Goal: Task Accomplishment & Management: Manage account settings

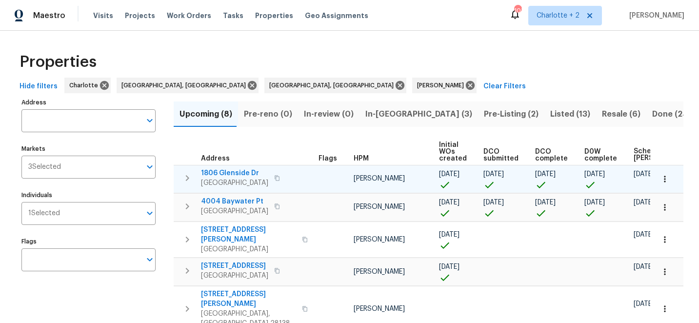
scroll to position [107, 0]
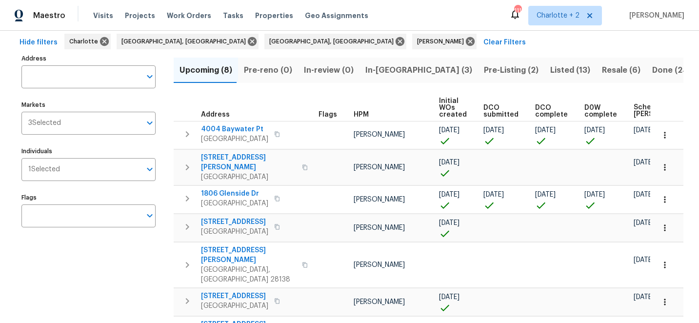
scroll to position [48, 0]
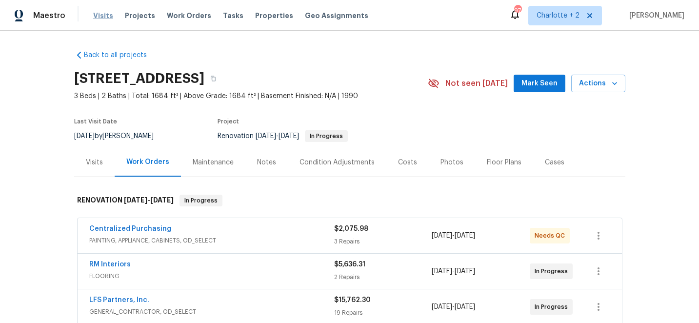
click at [100, 13] on span "Visits" at bounding box center [103, 16] width 20 height 10
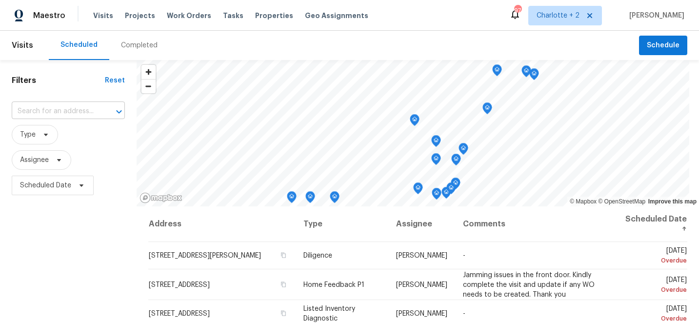
click at [61, 108] on input "text" at bounding box center [55, 111] width 86 height 15
type input "2251 ba"
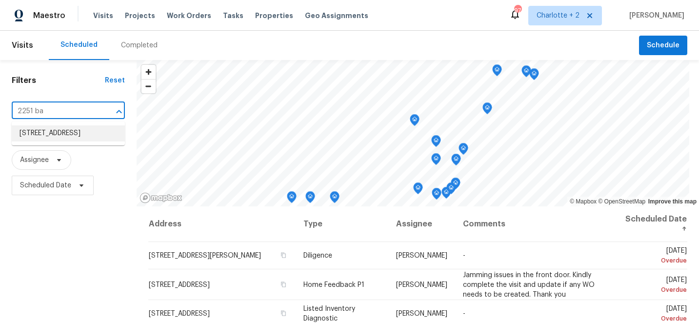
click at [70, 134] on li "[STREET_ADDRESS]" at bounding box center [68, 133] width 113 height 16
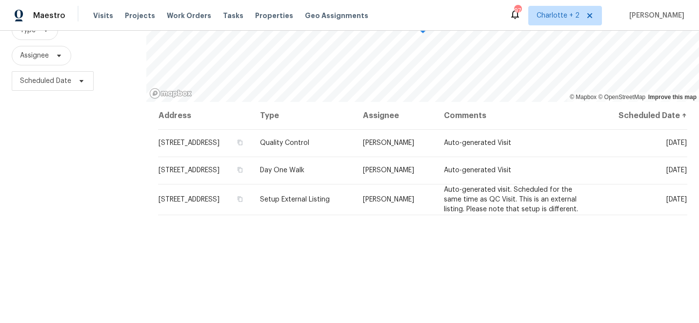
scroll to position [141, 0]
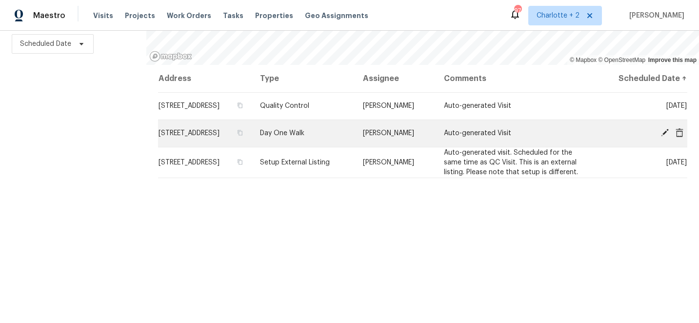
click at [667, 137] on icon at bounding box center [665, 132] width 9 height 9
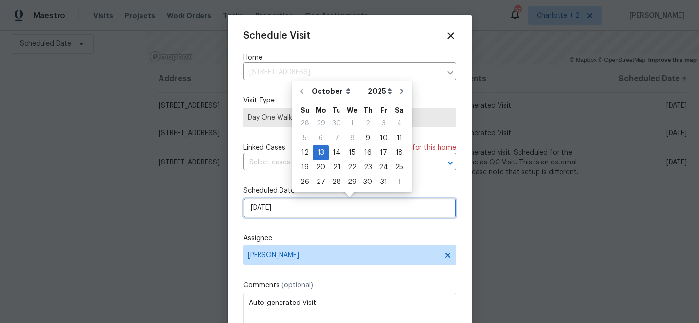
click at [288, 207] on input "[DATE]" at bounding box center [349, 208] width 213 height 20
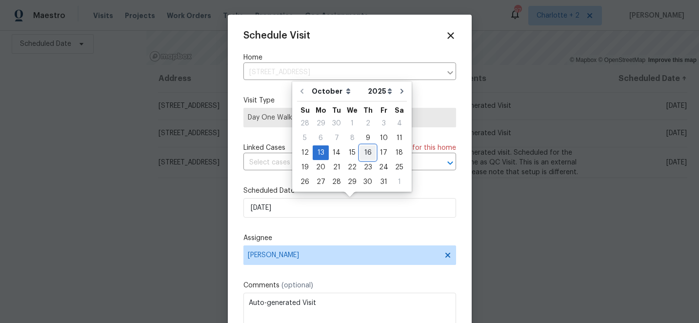
click at [364, 153] on div "16" at bounding box center [368, 153] width 16 height 14
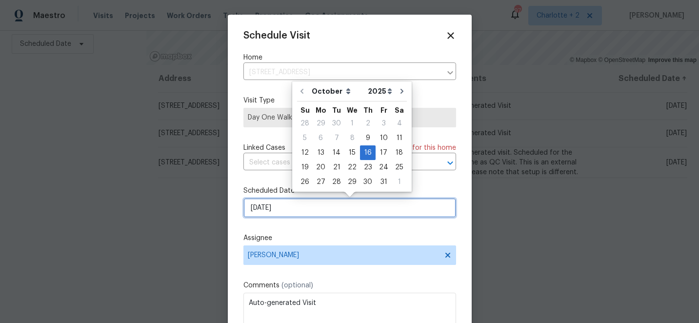
click at [331, 207] on input "[DATE]" at bounding box center [349, 208] width 213 height 20
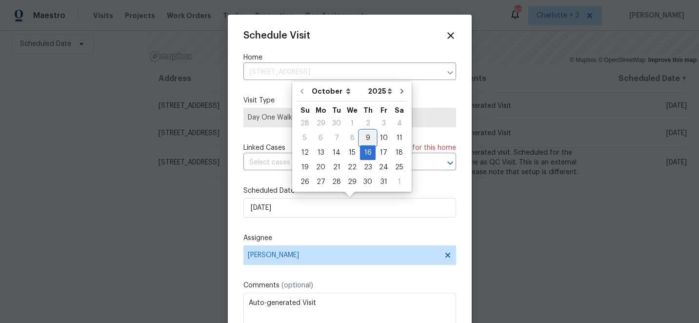
click at [366, 139] on div "9" at bounding box center [368, 138] width 16 height 14
type input "[DATE]"
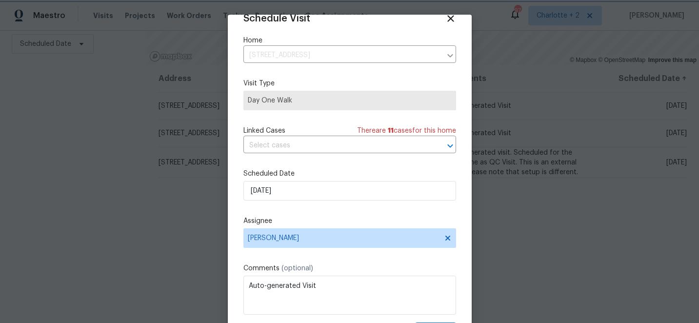
scroll to position [48, 0]
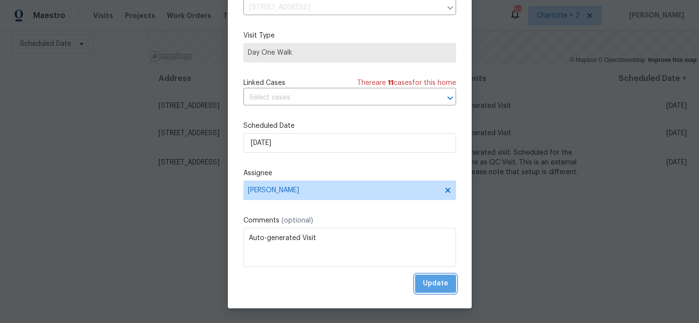
click at [440, 289] on span "Update" at bounding box center [435, 284] width 25 height 12
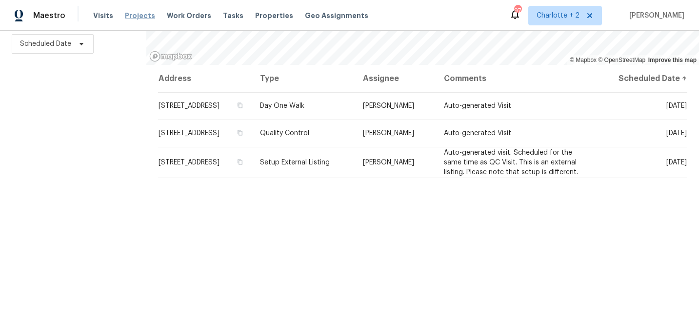
click at [131, 17] on span "Projects" at bounding box center [140, 16] width 30 height 10
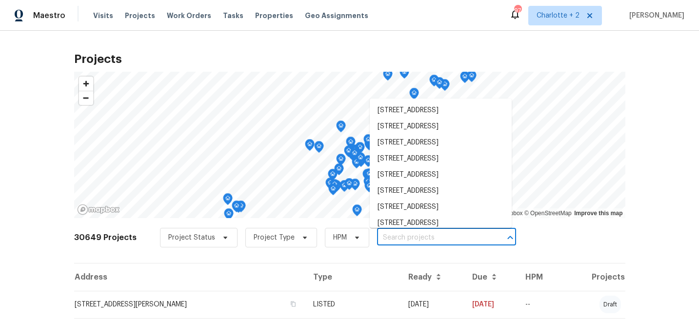
click at [409, 236] on input "text" at bounding box center [433, 237] width 112 height 15
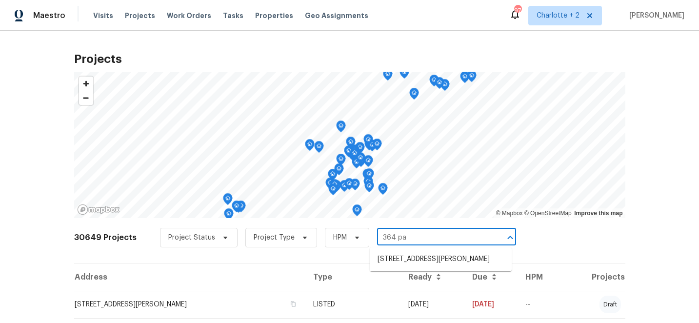
type input "364 pal"
click at [420, 260] on li "[STREET_ADDRESS][PERSON_NAME]" at bounding box center [441, 259] width 142 height 16
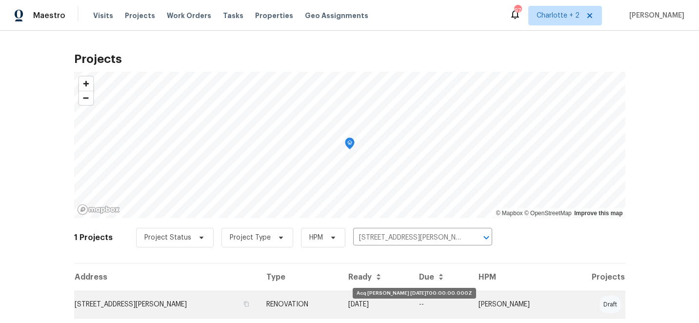
click at [412, 302] on td "[DATE]" at bounding box center [376, 304] width 71 height 27
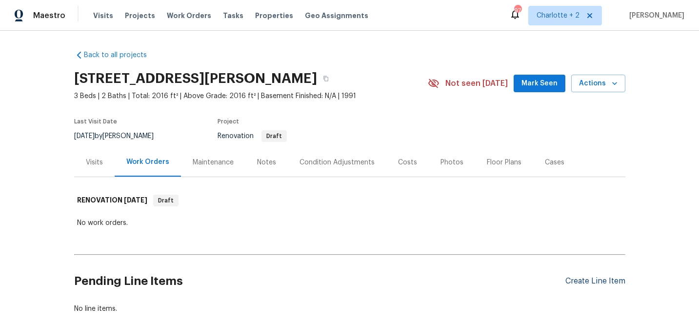
click at [578, 279] on div "Create Line Item" at bounding box center [596, 281] width 60 height 9
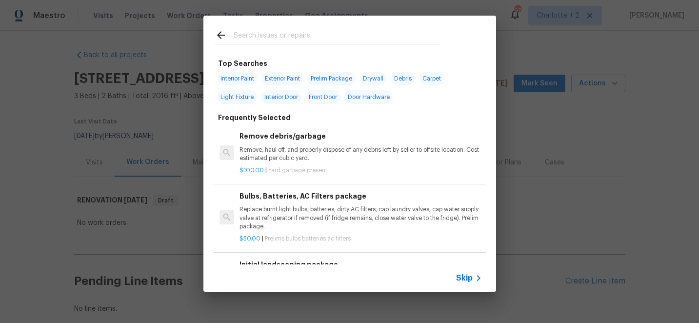
click at [298, 33] on input "text" at bounding box center [337, 36] width 207 height 15
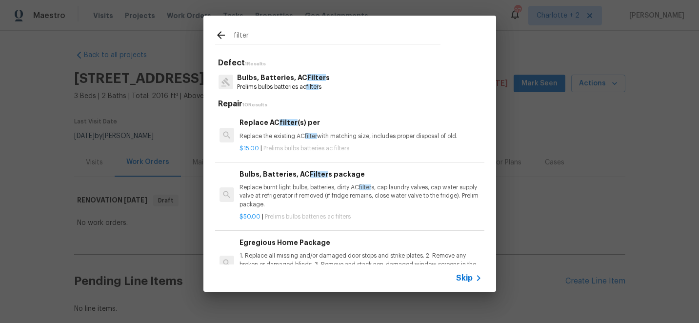
type input "filter"
click at [291, 189] on p "Replace burnt light bulbs, batteries, dirty AC filter s, cap laundry valves, ca…" at bounding box center [361, 195] width 242 height 25
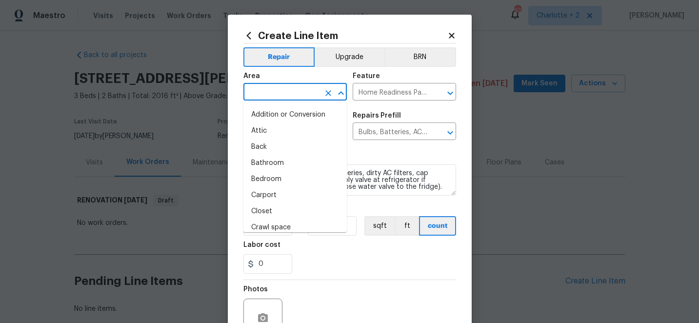
click at [300, 96] on input "text" at bounding box center [281, 92] width 76 height 15
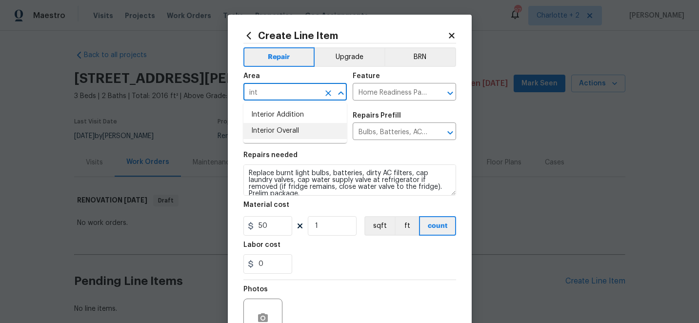
click at [294, 132] on li "Interior Overall" at bounding box center [294, 131] width 103 height 16
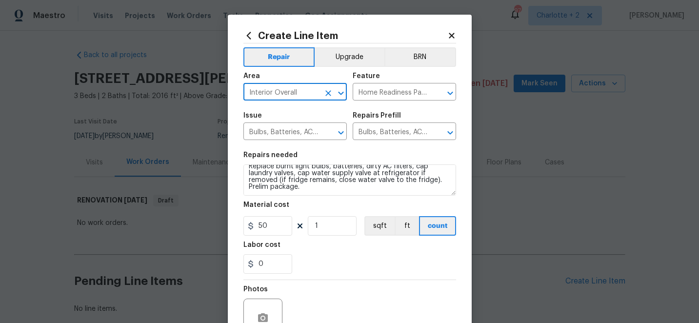
scroll to position [98, 0]
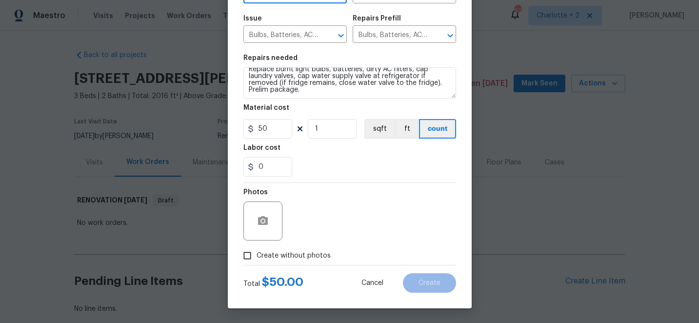
type input "Interior Overall"
click at [250, 259] on input "Create without photos" at bounding box center [247, 255] width 19 height 19
checkbox input "true"
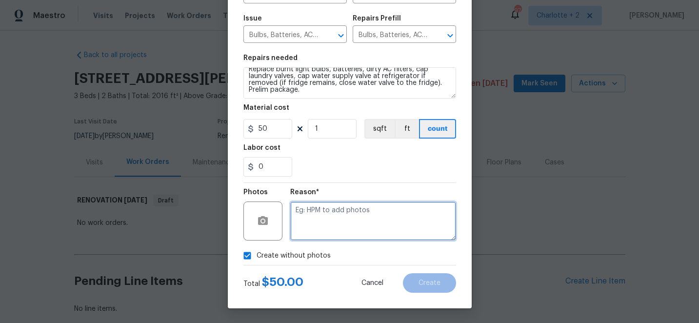
click at [374, 224] on textarea at bounding box center [373, 221] width 166 height 39
type textarea "edit"
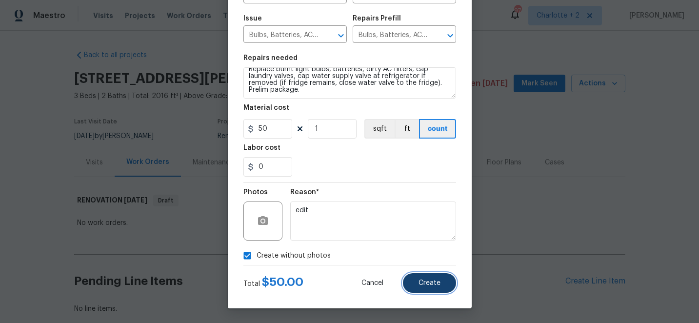
click at [428, 280] on span "Create" at bounding box center [430, 283] width 22 height 7
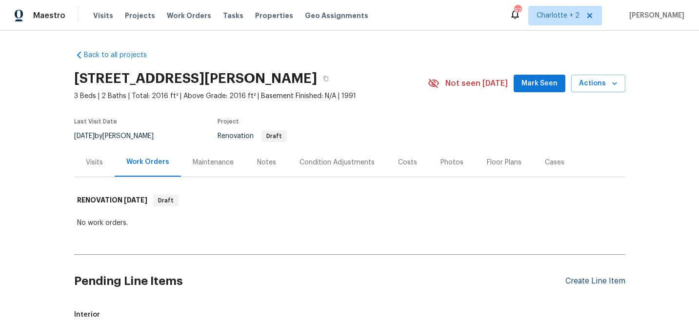
click at [600, 281] on div "Create Line Item" at bounding box center [596, 281] width 60 height 9
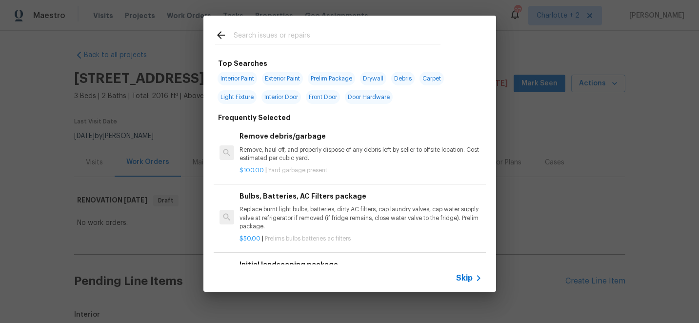
click at [280, 33] on input "text" at bounding box center [337, 36] width 207 height 15
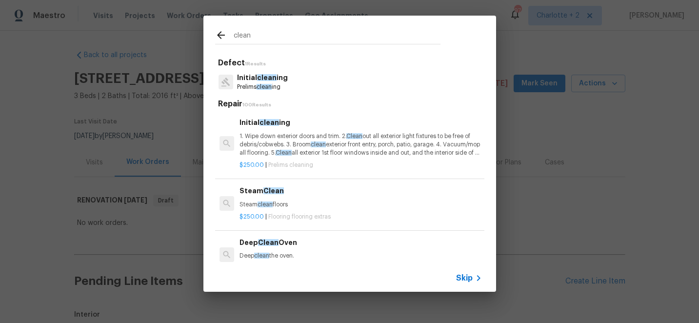
type input "clean"
click at [307, 148] on p "1. Wipe down exterior doors and trim. 2. Clean out all exterior light fixtures …" at bounding box center [361, 144] width 242 height 25
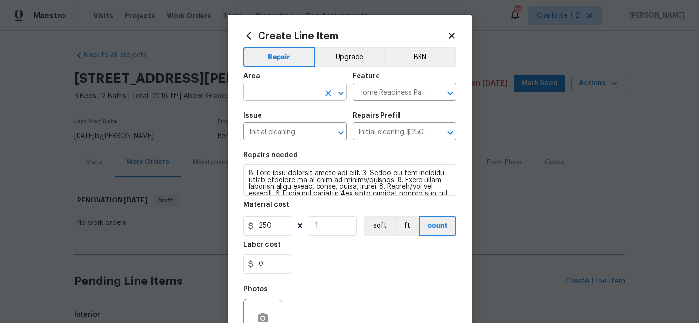
click at [283, 95] on input "text" at bounding box center [281, 92] width 76 height 15
click at [278, 133] on li "Interior Overall" at bounding box center [294, 131] width 103 height 16
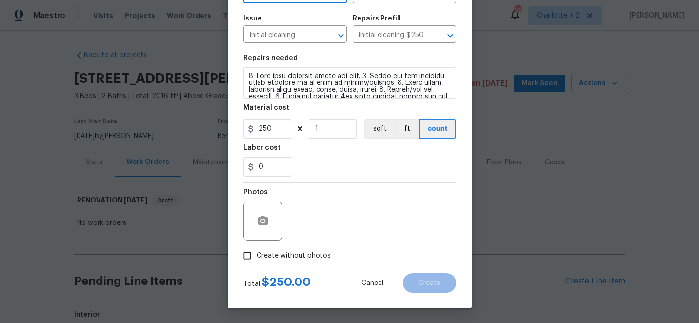
type input "Interior Overall"
click at [250, 258] on input "Create without photos" at bounding box center [247, 255] width 19 height 19
checkbox input "true"
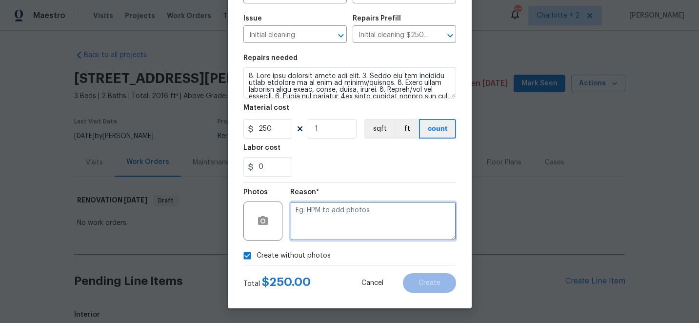
click at [372, 233] on textarea at bounding box center [373, 221] width 166 height 39
type textarea "edit"
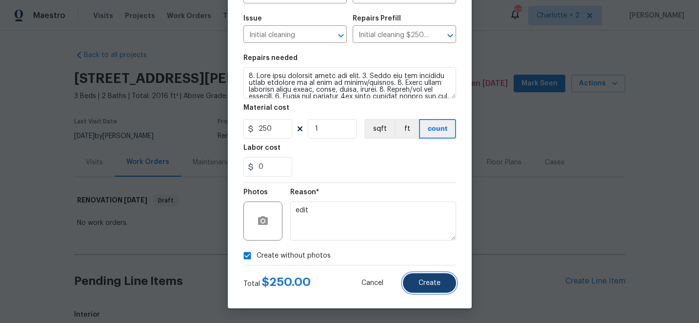
click at [438, 290] on button "Create" at bounding box center [429, 283] width 53 height 20
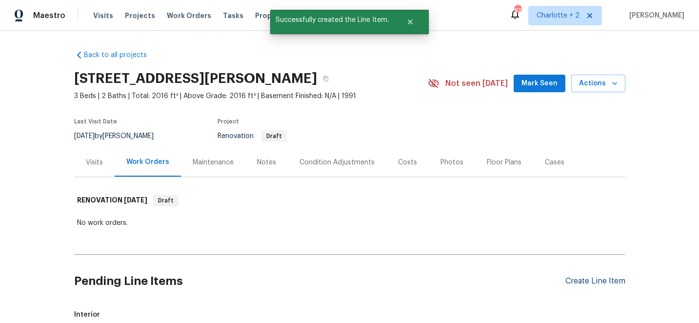
click at [581, 282] on div "Create Line Item" at bounding box center [596, 281] width 60 height 9
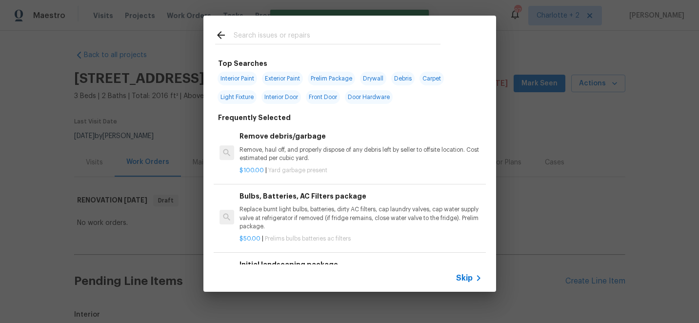
click at [247, 38] on input "text" at bounding box center [337, 36] width 207 height 15
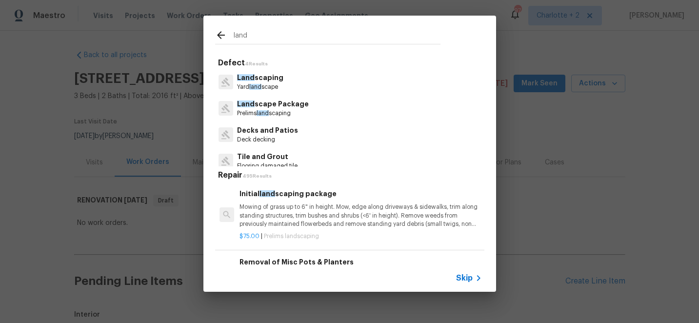
type input "land"
click at [321, 204] on p "Mowing of grass up to 6" in height. Mow, edge along driveways & sidewalks, trim…" at bounding box center [361, 215] width 242 height 25
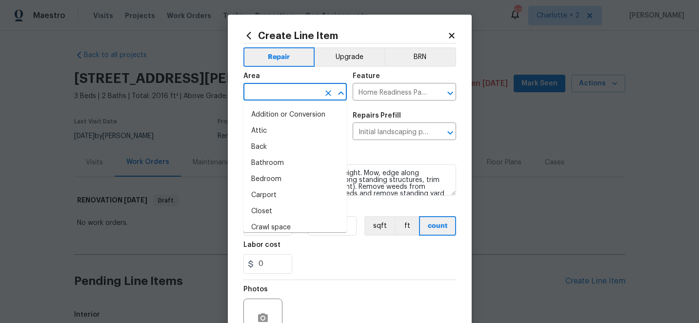
click at [286, 88] on input "text" at bounding box center [281, 92] width 76 height 15
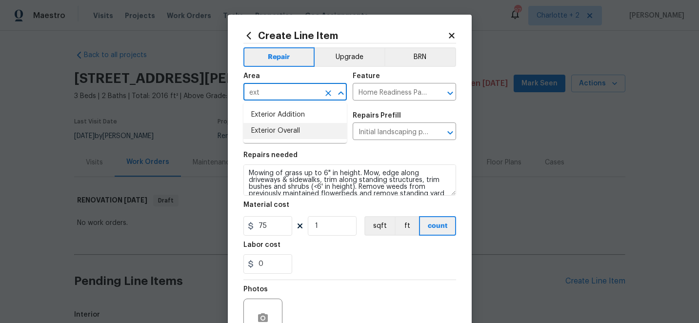
click at [301, 134] on li "Exterior Overall" at bounding box center [294, 131] width 103 height 16
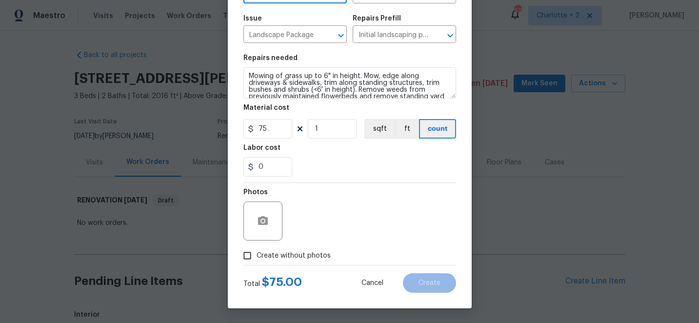
type input "Exterior Overall"
click at [248, 256] on input "Create without photos" at bounding box center [247, 255] width 19 height 19
checkbox input "true"
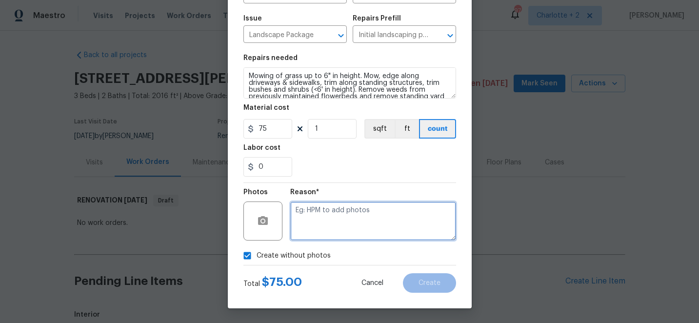
click at [373, 225] on textarea at bounding box center [373, 221] width 166 height 39
type textarea "edit"
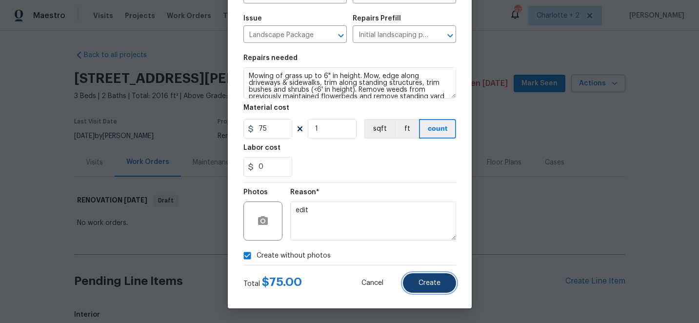
click at [429, 287] on button "Create" at bounding box center [429, 283] width 53 height 20
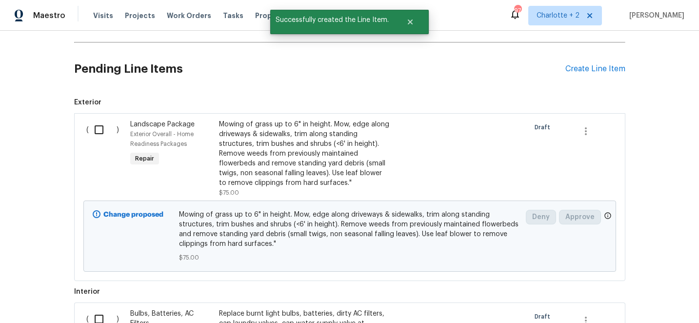
scroll to position [218, 0]
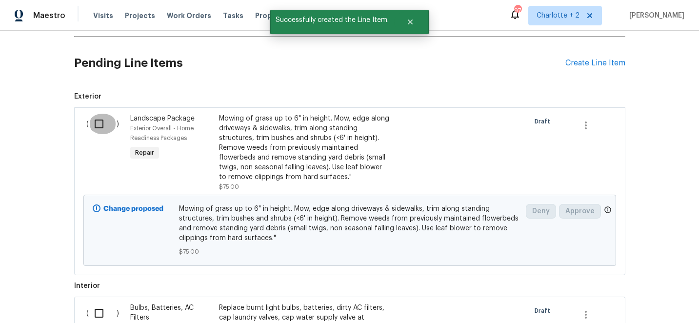
click at [102, 126] on input "checkbox" at bounding box center [103, 124] width 28 height 20
checkbox input "true"
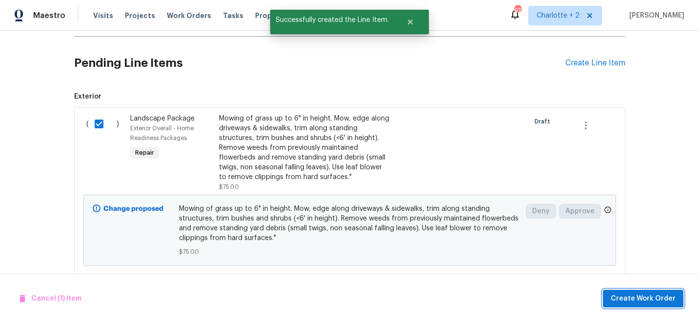
click at [650, 297] on span "Create Work Order" at bounding box center [643, 299] width 65 height 12
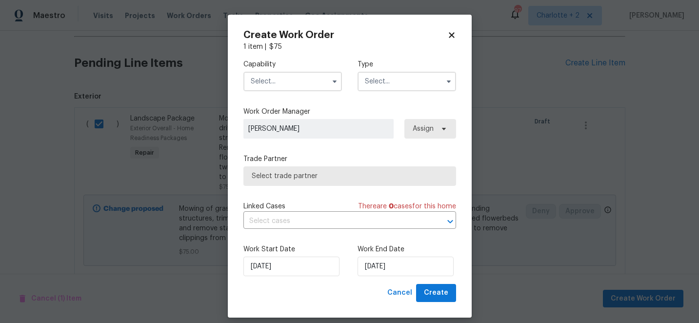
click at [283, 84] on input "text" at bounding box center [292, 82] width 99 height 20
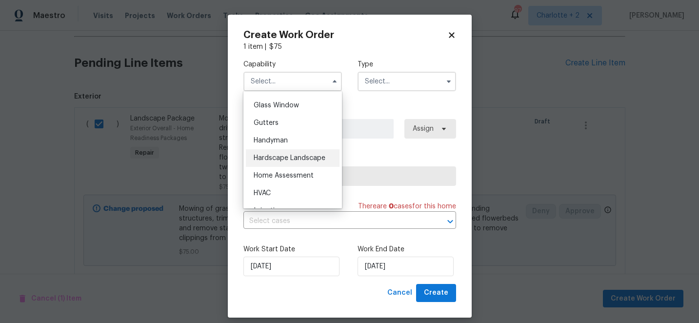
scroll to position [499, 0]
click at [291, 161] on span "Hardscape Landscape" at bounding box center [290, 157] width 72 height 7
type input "Hardscape Landscape"
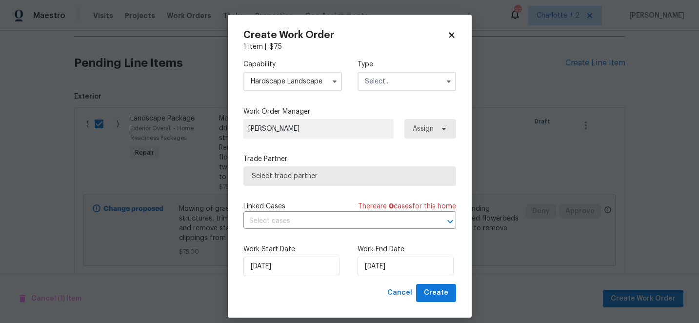
click at [384, 87] on input "text" at bounding box center [407, 82] width 99 height 20
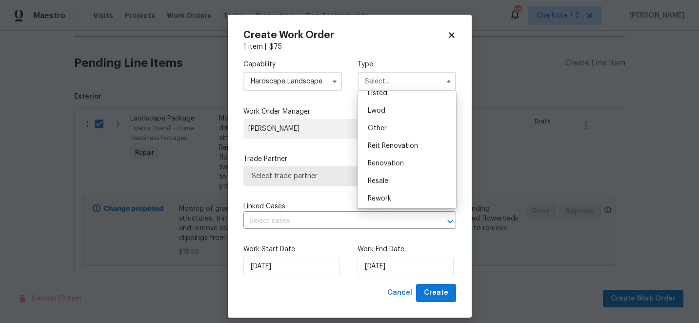
scroll to position [116, 0]
click at [387, 143] on span "Renovation" at bounding box center [386, 144] width 36 height 7
type input "Renovation"
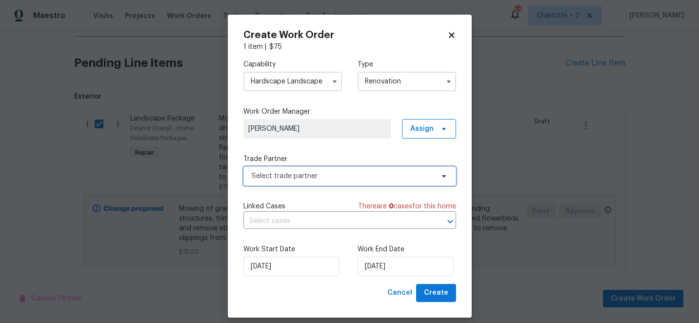
click at [353, 176] on span "Select trade partner" at bounding box center [343, 176] width 182 height 10
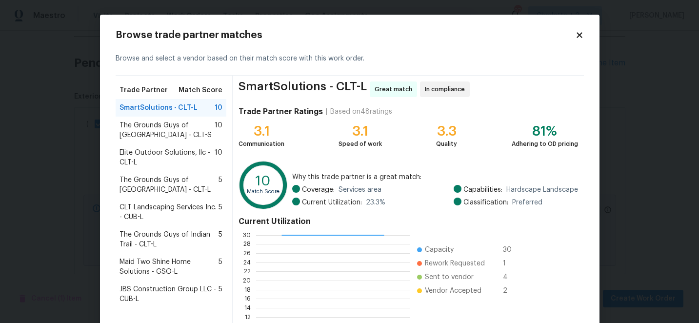
scroll to position [107, 0]
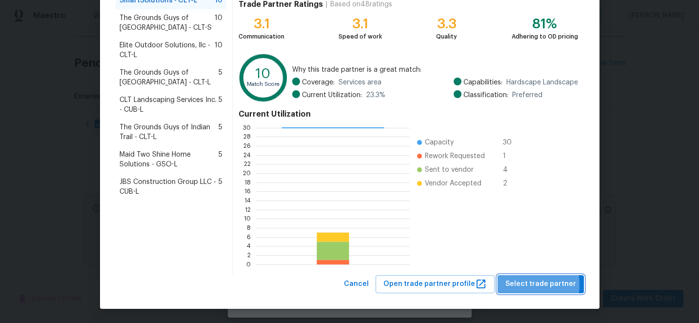
click at [530, 285] on span "Select trade partner" at bounding box center [540, 284] width 71 height 12
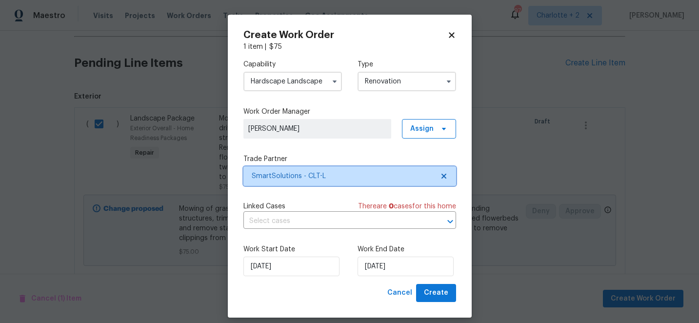
scroll to position [0, 0]
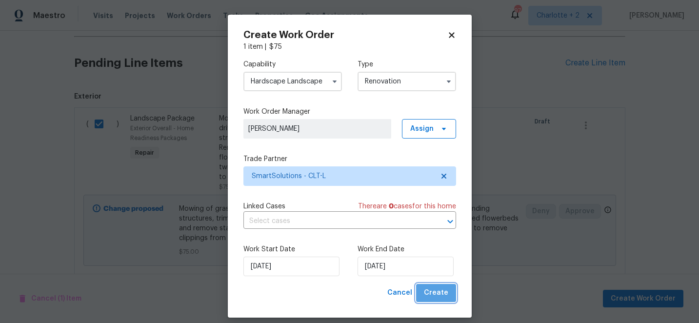
click at [439, 297] on span "Create" at bounding box center [436, 293] width 24 height 12
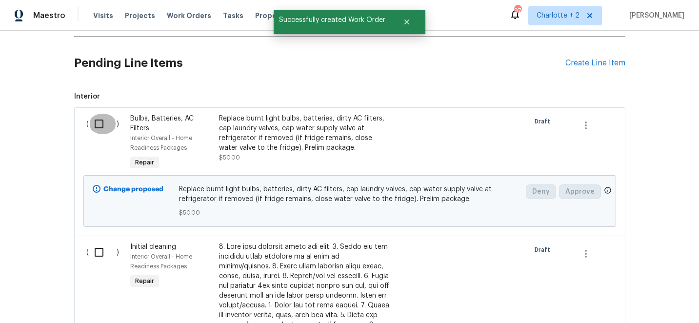
click at [103, 124] on input "checkbox" at bounding box center [103, 124] width 28 height 20
checkbox input "true"
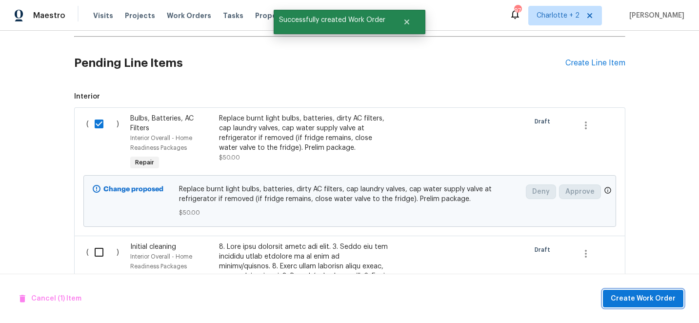
click at [627, 291] on button "Create Work Order" at bounding box center [643, 299] width 81 height 18
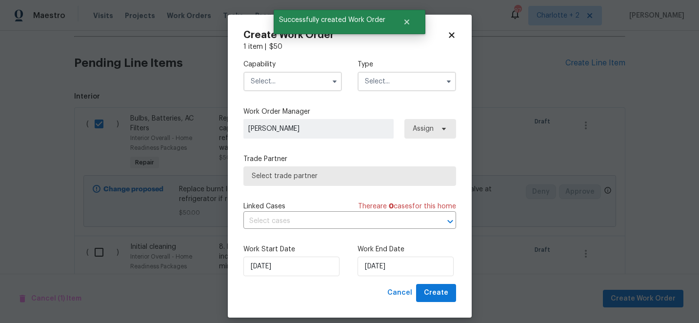
click at [283, 82] on input "text" at bounding box center [292, 82] width 99 height 20
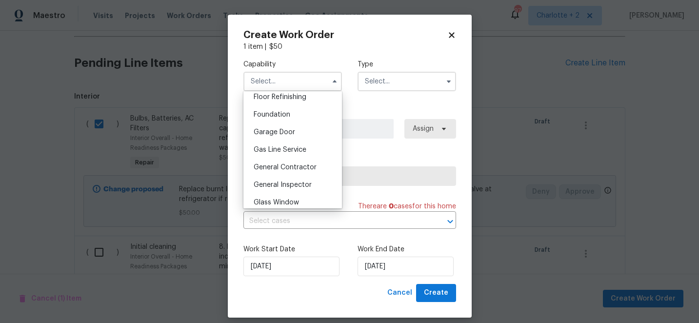
scroll to position [407, 0]
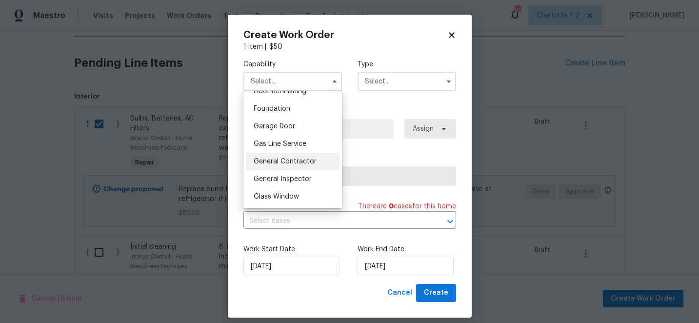
click at [297, 162] on span "General Contractor" at bounding box center [285, 161] width 63 height 7
type input "General Contractor"
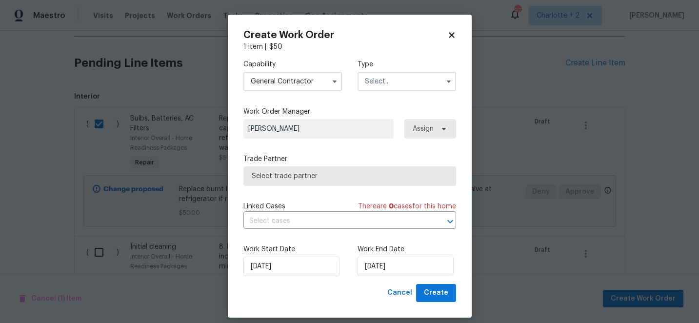
click at [377, 81] on input "text" at bounding box center [407, 82] width 99 height 20
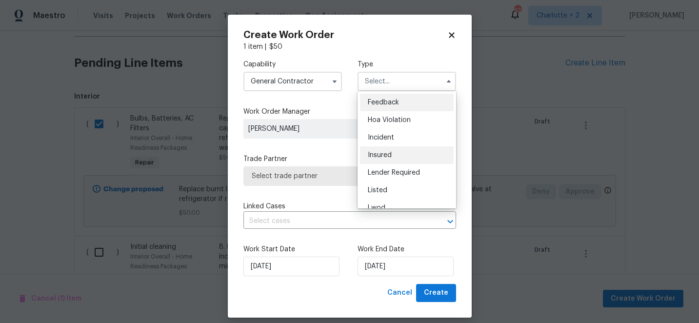
scroll to position [116, 0]
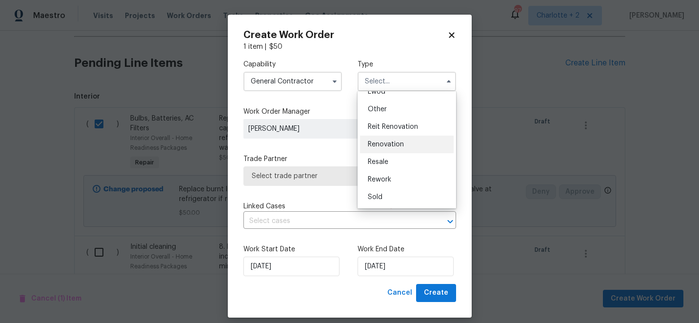
click at [390, 144] on span "Renovation" at bounding box center [386, 144] width 36 height 7
type input "Renovation"
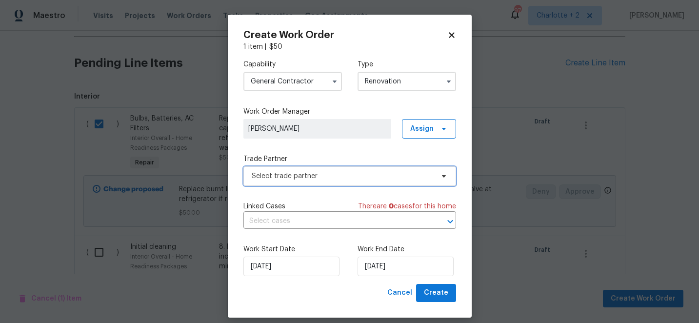
click at [331, 176] on span "Select trade partner" at bounding box center [343, 176] width 182 height 10
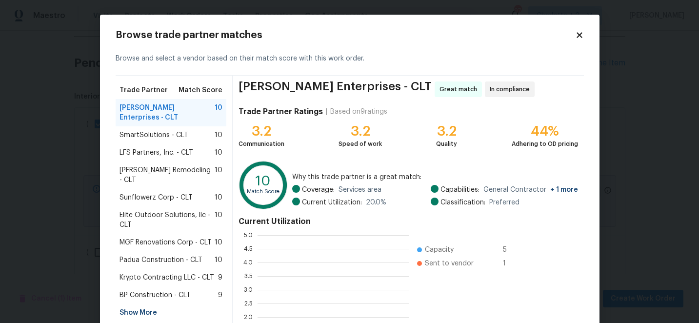
scroll to position [137, 152]
click at [176, 130] on span "SmartSolutions - CLT" at bounding box center [154, 135] width 69 height 10
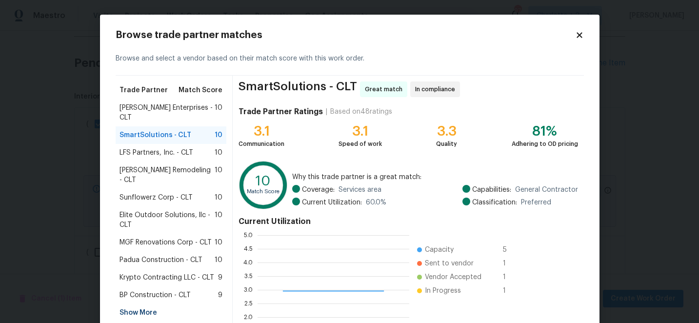
scroll to position [107, 0]
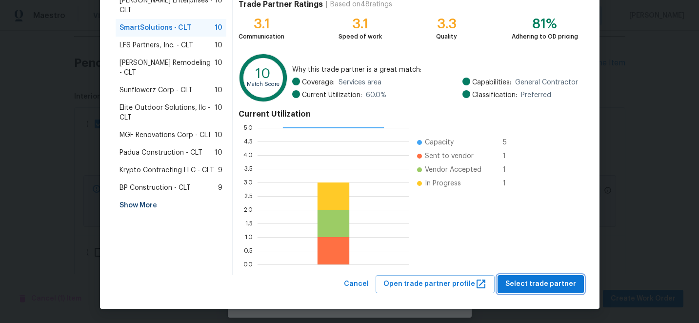
click at [546, 284] on span "Select trade partner" at bounding box center [540, 284] width 71 height 12
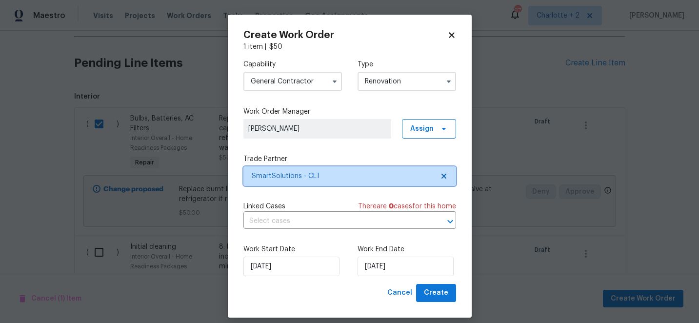
scroll to position [0, 0]
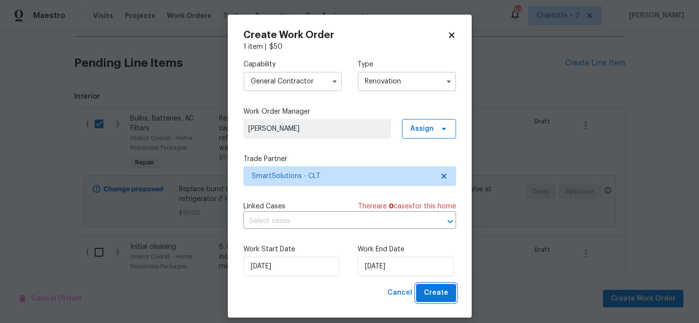
click at [427, 291] on span "Create" at bounding box center [436, 293] width 24 height 12
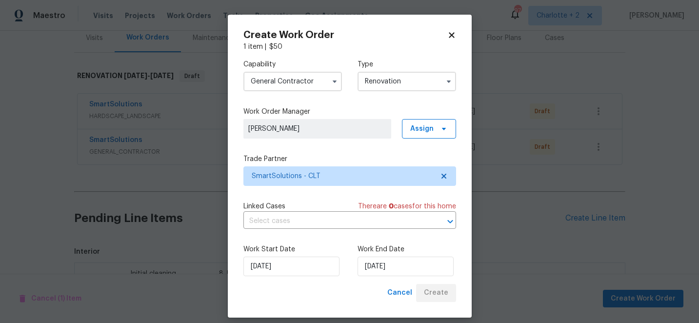
scroll to position [280, 0]
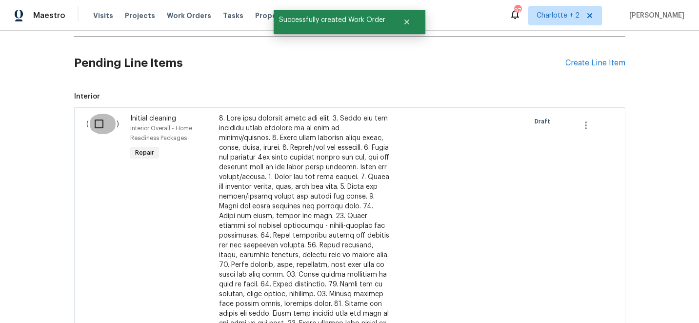
click at [100, 124] on input "checkbox" at bounding box center [103, 124] width 28 height 20
checkbox input "true"
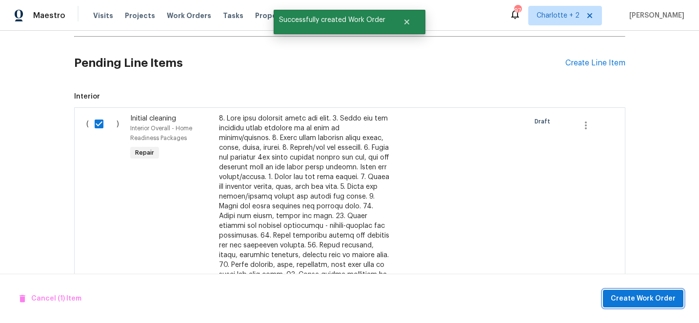
click at [664, 299] on span "Create Work Order" at bounding box center [643, 299] width 65 height 12
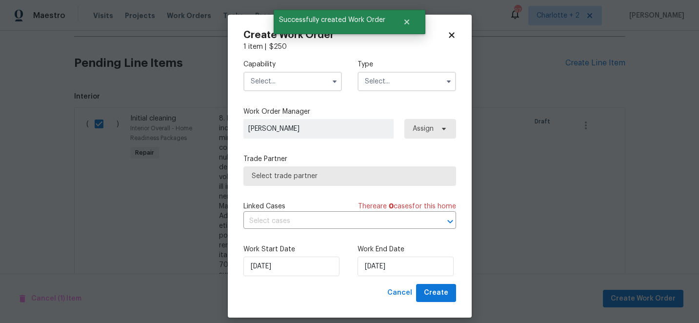
click at [310, 84] on input "text" at bounding box center [292, 82] width 99 height 20
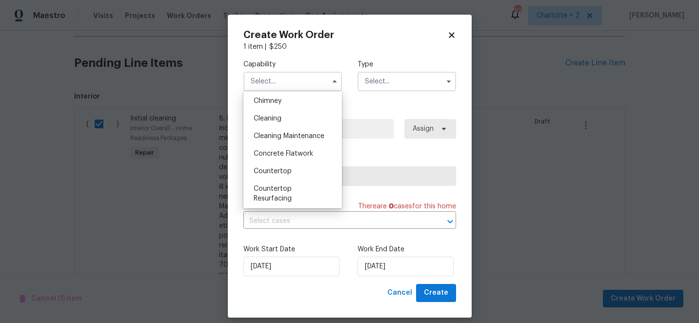
scroll to position [139, 0]
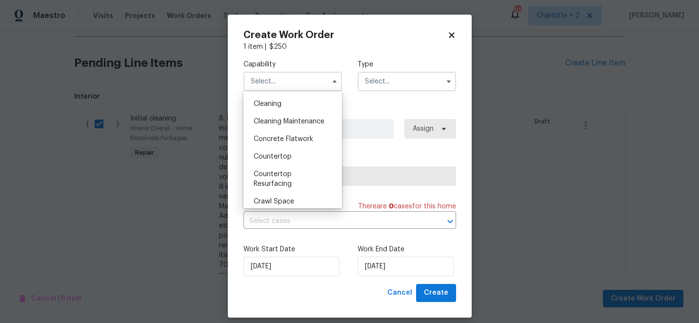
click at [272, 104] on span "Cleaning" at bounding box center [268, 104] width 28 height 7
type input "Cleaning"
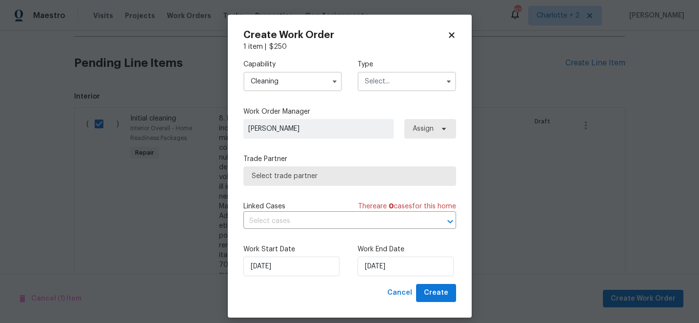
click at [380, 82] on input "text" at bounding box center [407, 82] width 99 height 20
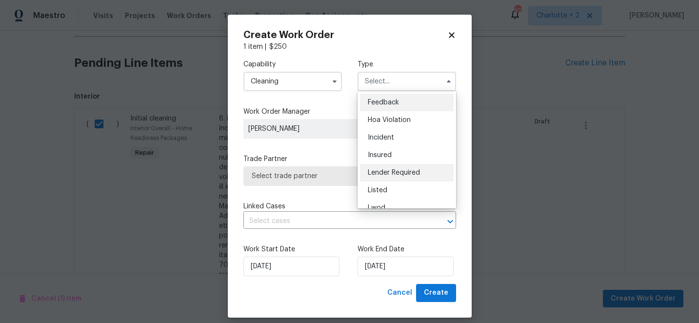
scroll to position [116, 0]
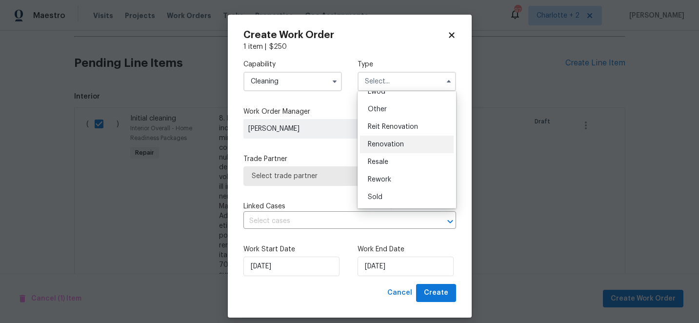
click at [388, 146] on span "Renovation" at bounding box center [386, 144] width 36 height 7
type input "Renovation"
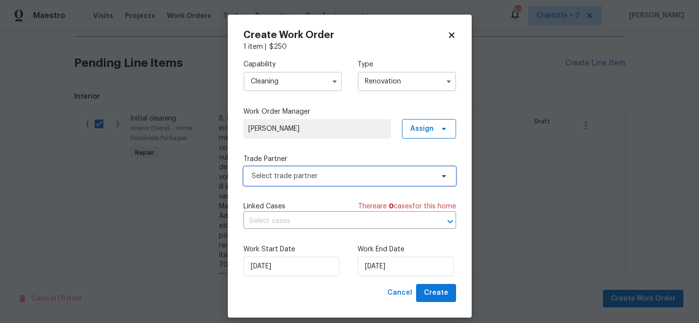
click at [357, 184] on span "Select trade partner" at bounding box center [349, 176] width 213 height 20
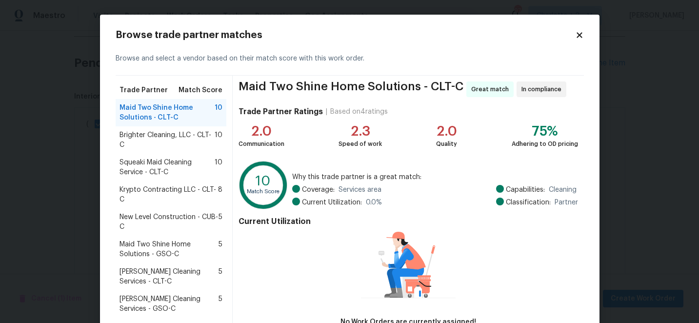
click at [209, 198] on span "Krypto Contracting LLC - CLT-C" at bounding box center [169, 195] width 99 height 20
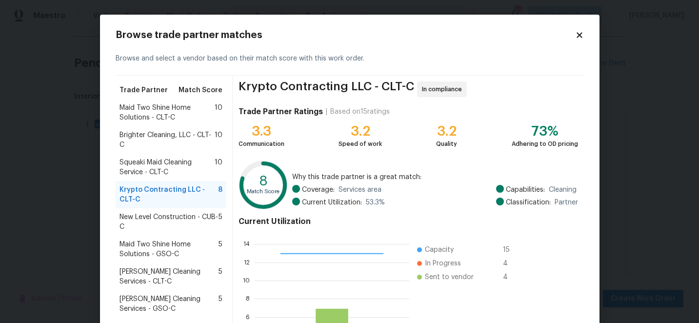
scroll to position [111, 0]
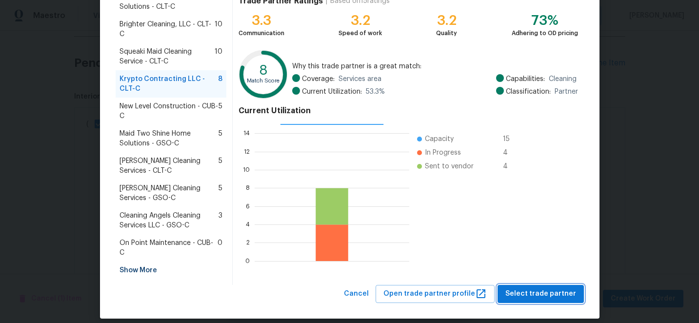
click at [542, 288] on span "Select trade partner" at bounding box center [540, 294] width 71 height 12
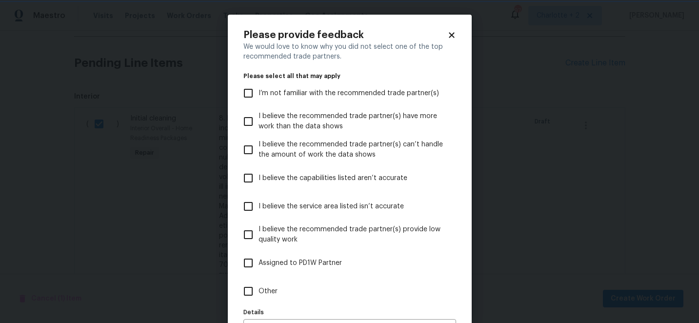
scroll to position [0, 0]
click at [248, 168] on input "I believe the capabilities listed aren’t accurate" at bounding box center [248, 178] width 20 height 20
checkbox input "true"
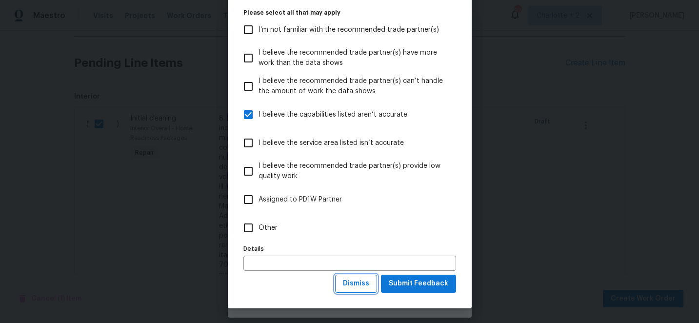
click at [356, 282] on span "Dismiss" at bounding box center [356, 284] width 26 height 12
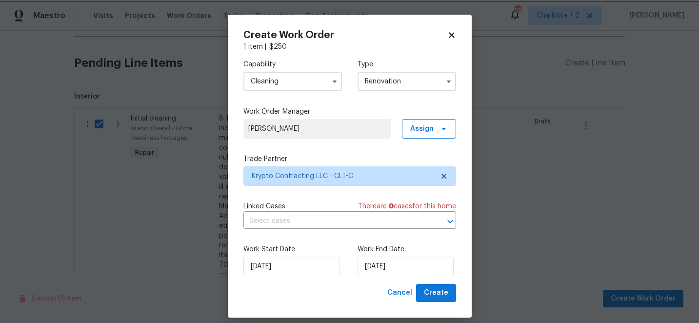
scroll to position [0, 0]
click at [438, 286] on button "Create" at bounding box center [436, 293] width 40 height 18
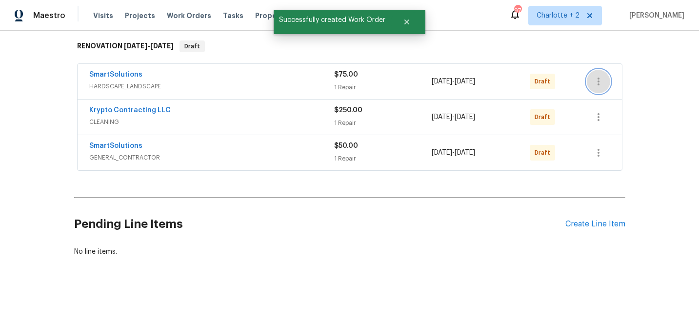
click at [595, 78] on icon "button" at bounding box center [599, 82] width 12 height 12
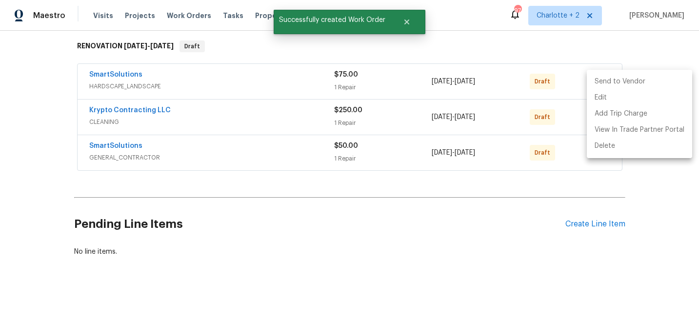
click at [598, 80] on li "Send to Vendor" at bounding box center [639, 82] width 105 height 16
click at [638, 54] on div at bounding box center [349, 161] width 699 height 323
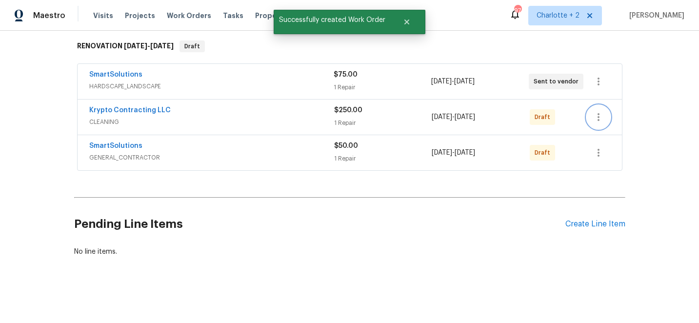
click at [597, 120] on icon "button" at bounding box center [599, 117] width 12 height 12
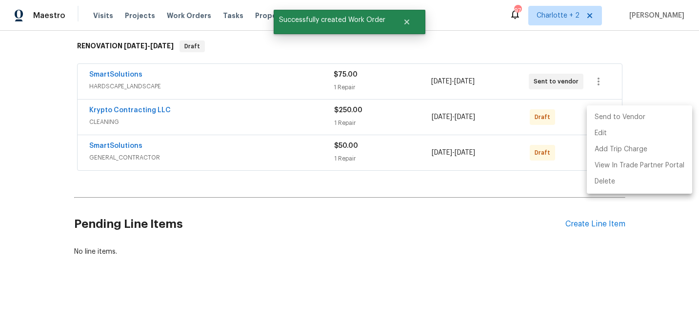
click at [608, 116] on li "Send to Vendor" at bounding box center [639, 117] width 105 height 16
click at [658, 55] on div at bounding box center [349, 161] width 699 height 323
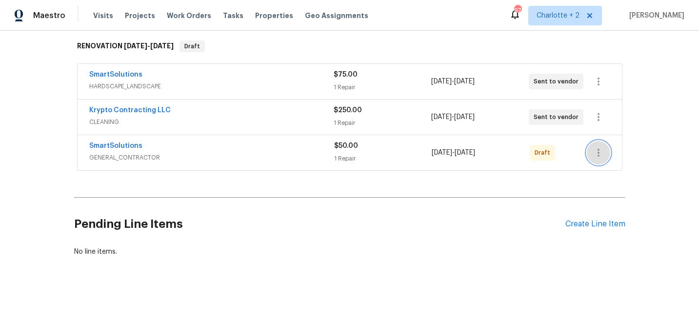
click at [596, 159] on button "button" at bounding box center [598, 152] width 23 height 23
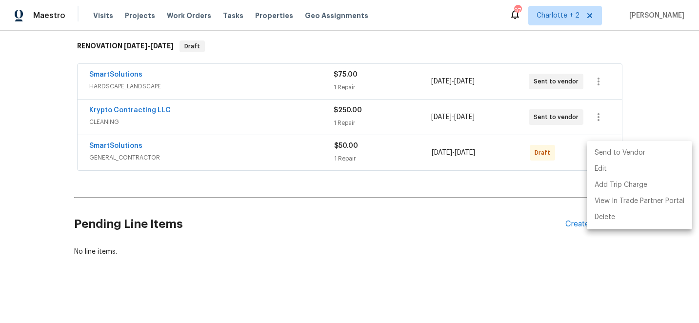
click at [609, 150] on li "Send to Vendor" at bounding box center [639, 153] width 105 height 16
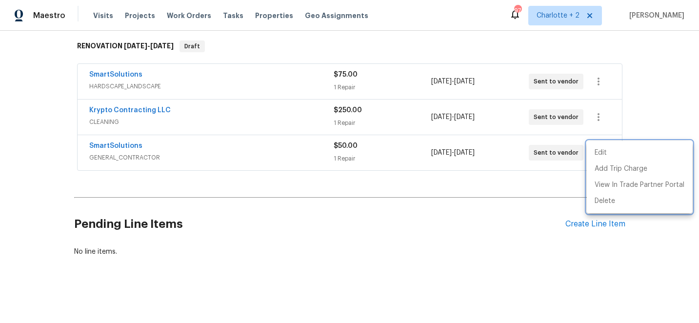
click at [657, 62] on div at bounding box center [349, 161] width 699 height 323
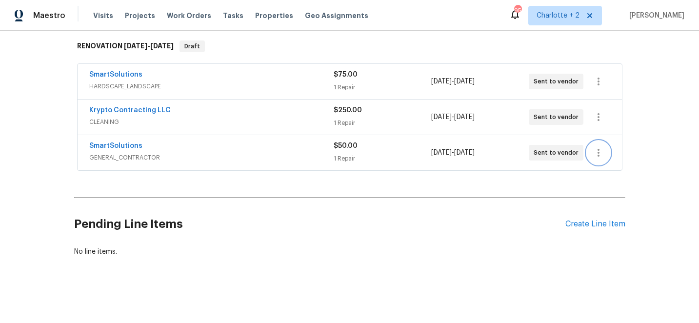
scroll to position [0, 0]
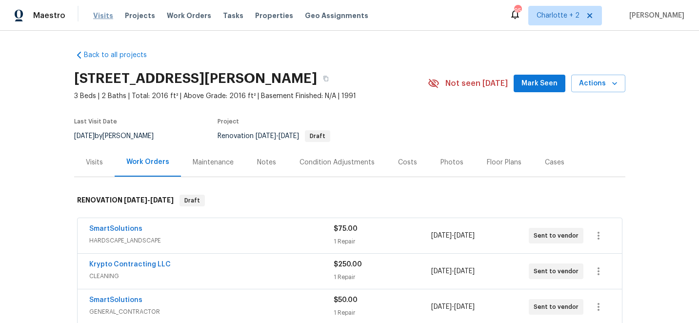
click at [97, 15] on span "Visits" at bounding box center [103, 16] width 20 height 10
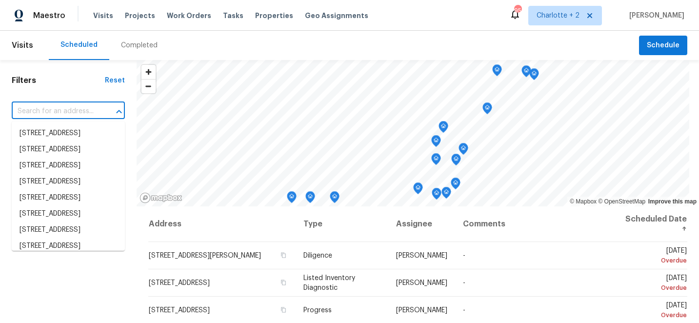
click at [74, 113] on input "text" at bounding box center [55, 111] width 86 height 15
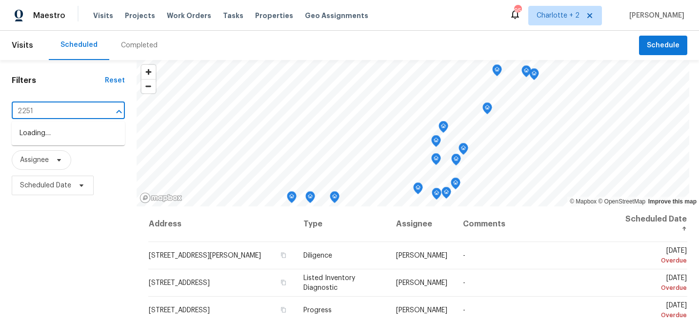
type input "2251 b"
click at [78, 133] on li "[STREET_ADDRESS]" at bounding box center [68, 133] width 113 height 16
